Goal: Find specific page/section: Find specific page/section

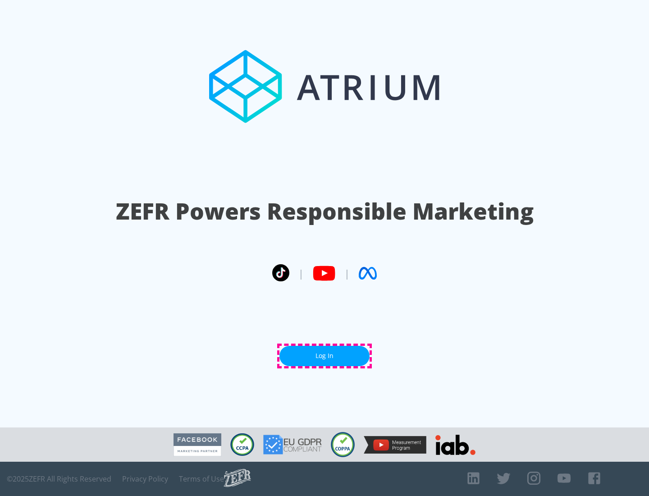
click at [324, 356] on link "Log In" at bounding box center [324, 356] width 90 height 20
